Goal: Task Accomplishment & Management: Manage account settings

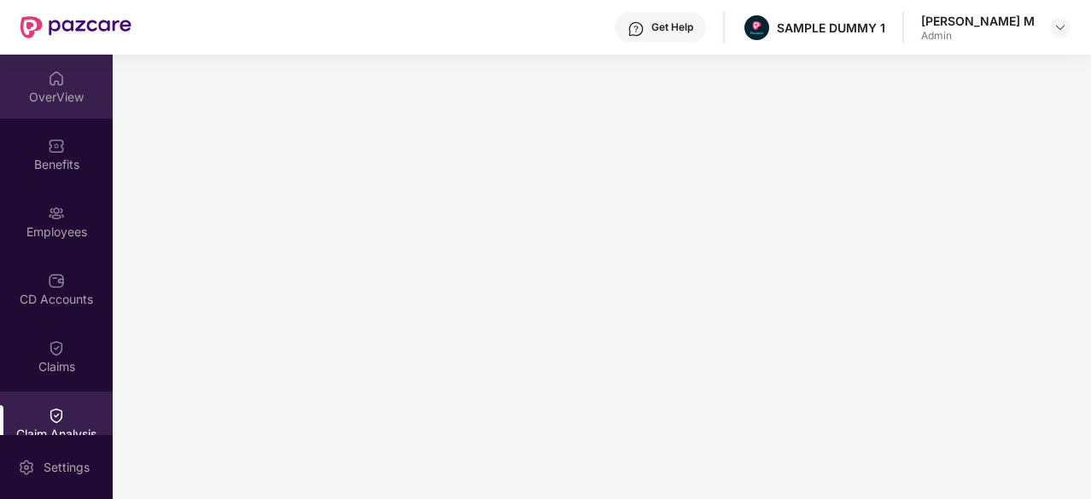
click at [85, 89] on div "OverView" at bounding box center [56, 97] width 113 height 17
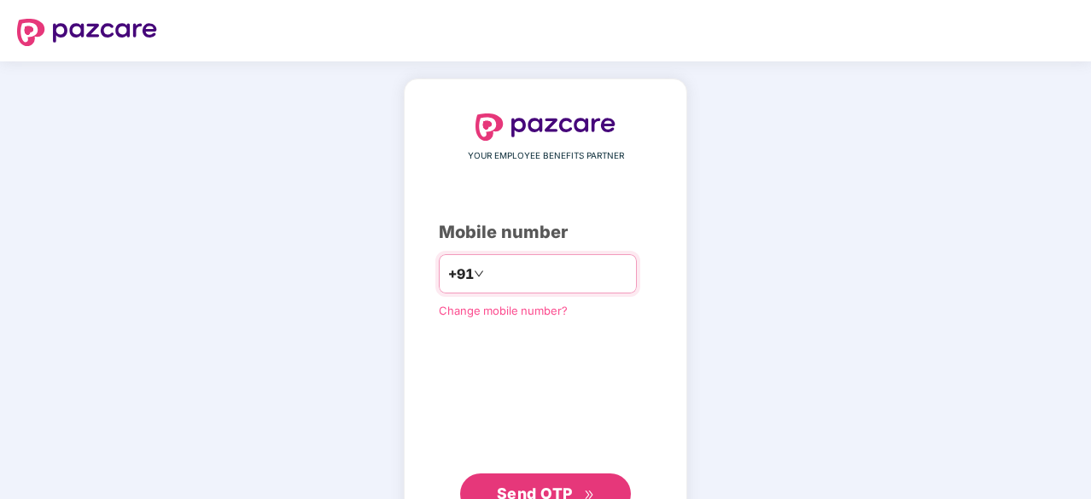
type input "**********"
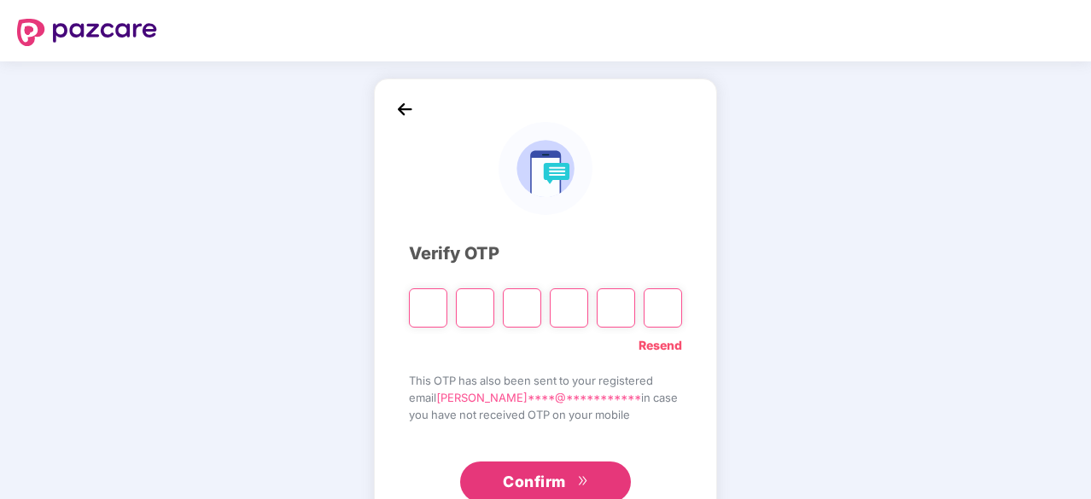
paste input "*"
type input "*"
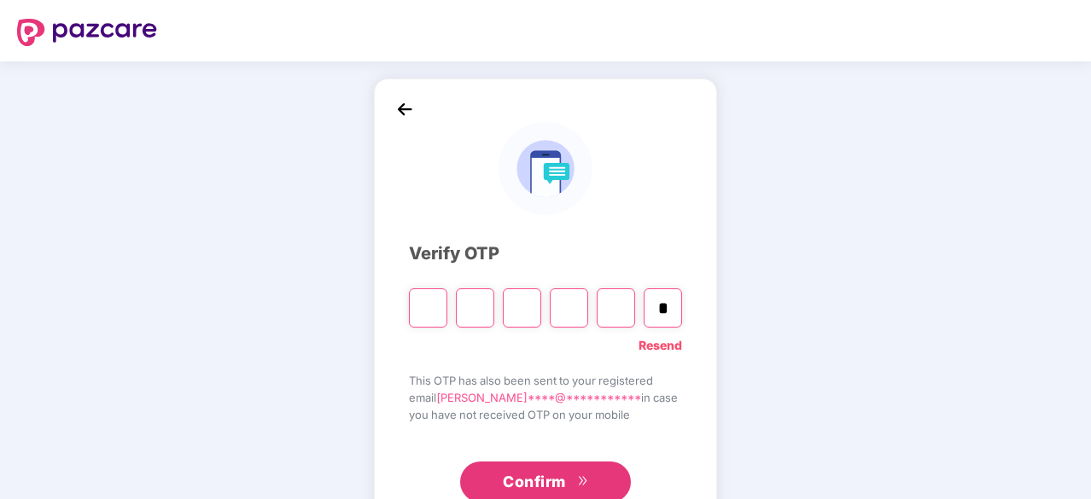
type input "*"
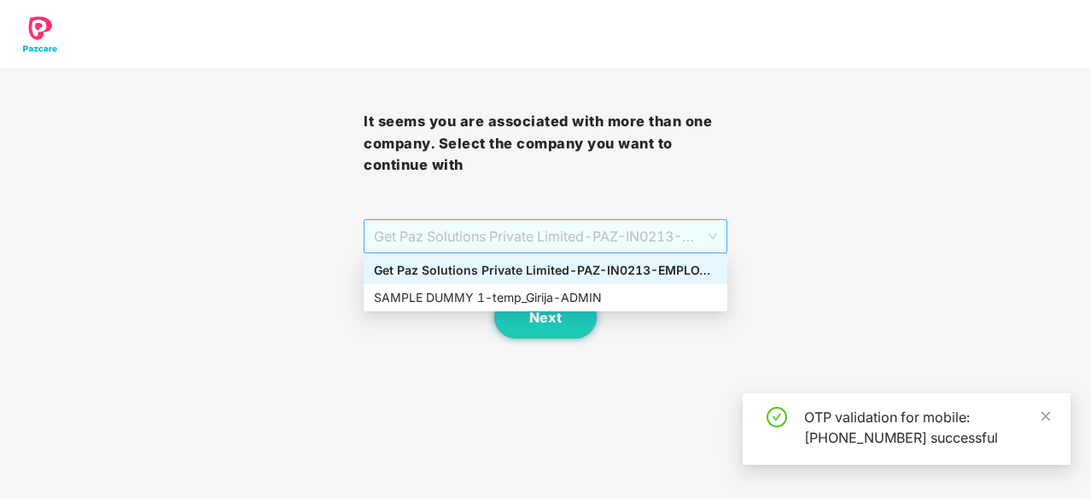
click at [435, 245] on span "Get Paz Solutions Private Limited - PAZ-IN0213 - EMPLOYEE" at bounding box center [545, 236] width 343 height 32
click at [445, 298] on div "SAMPLE DUMMY 1 - temp_Girija - ADMIN" at bounding box center [545, 297] width 343 height 19
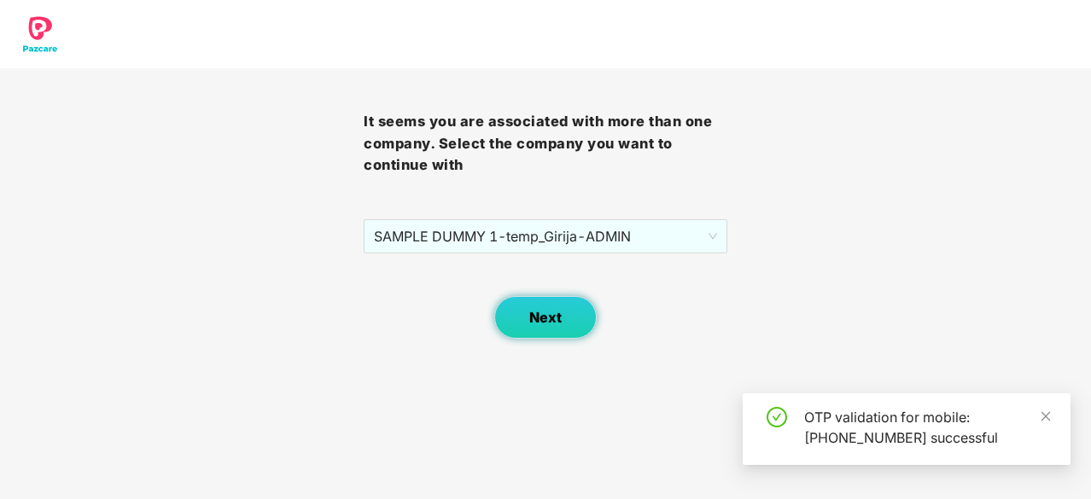
click at [534, 322] on span "Next" at bounding box center [545, 318] width 32 height 16
